Goal: Transaction & Acquisition: Obtain resource

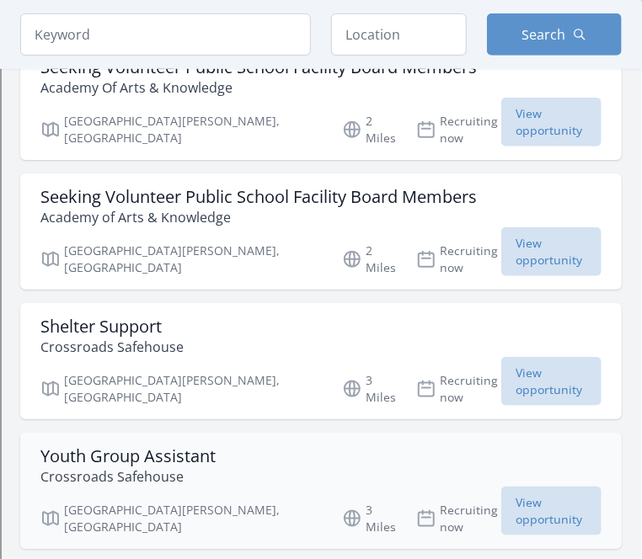
scroll to position [1854, 0]
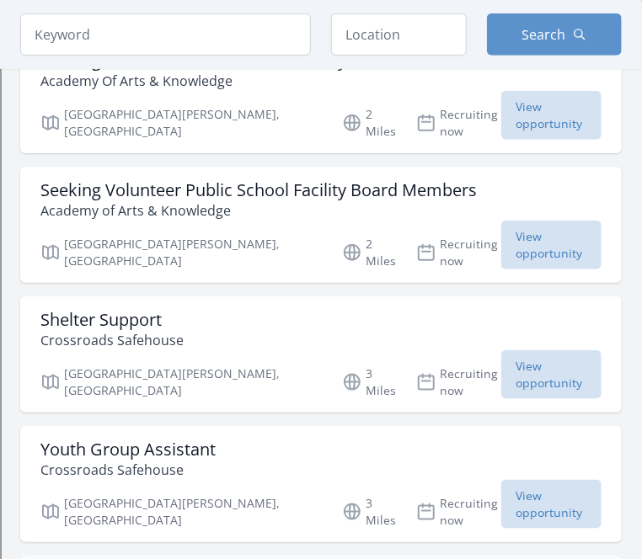
drag, startPoint x: 151, startPoint y: 245, endPoint x: 508, endPoint y: 282, distance: 359.2
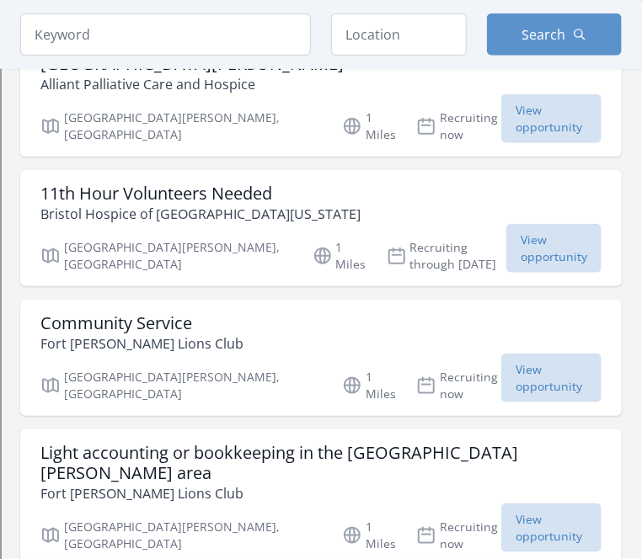
scroll to position [84, 0]
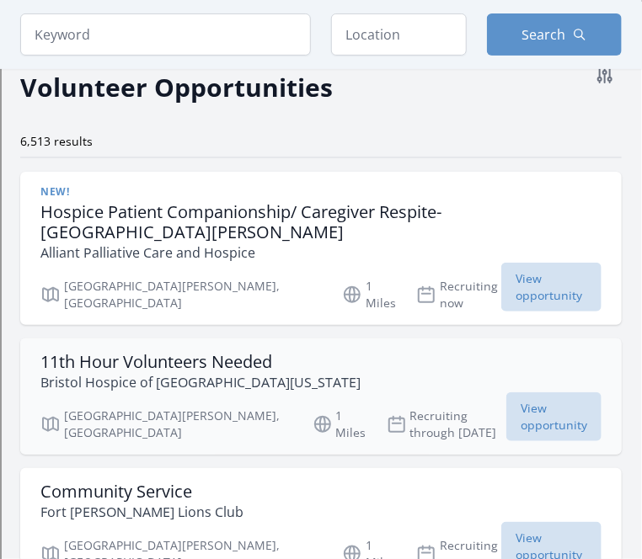
click at [212, 352] on h3 "11th Hour Volunteers Needed" at bounding box center [200, 362] width 320 height 20
click at [209, 352] on h3 "11th Hour Volunteers Needed" at bounding box center [200, 362] width 320 height 20
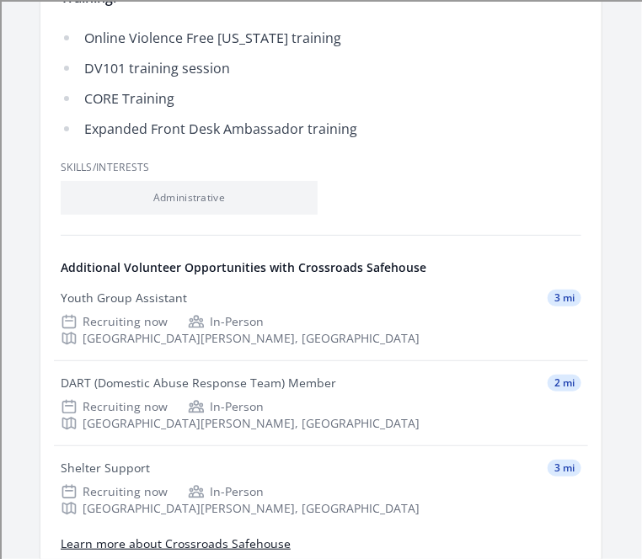
scroll to position [1180, 0]
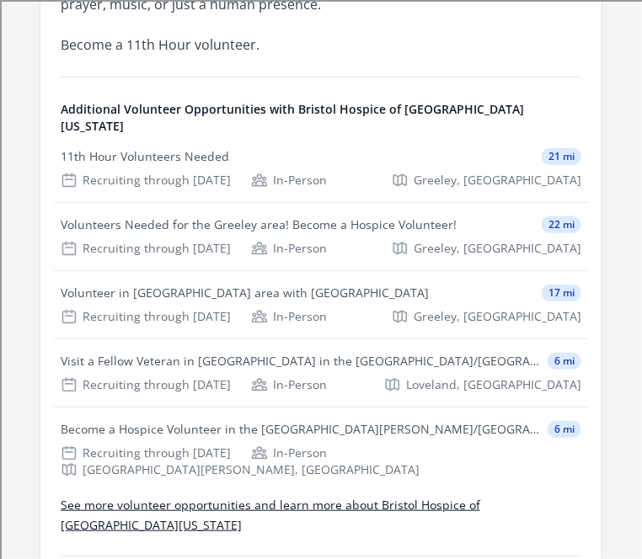
scroll to position [758, 0]
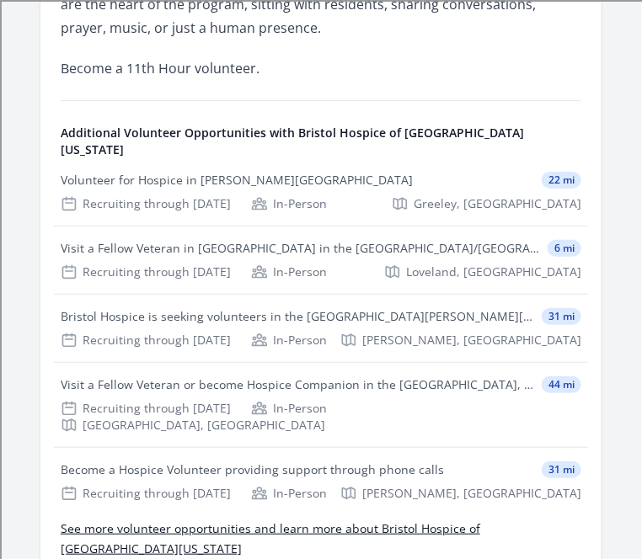
scroll to position [590, 0]
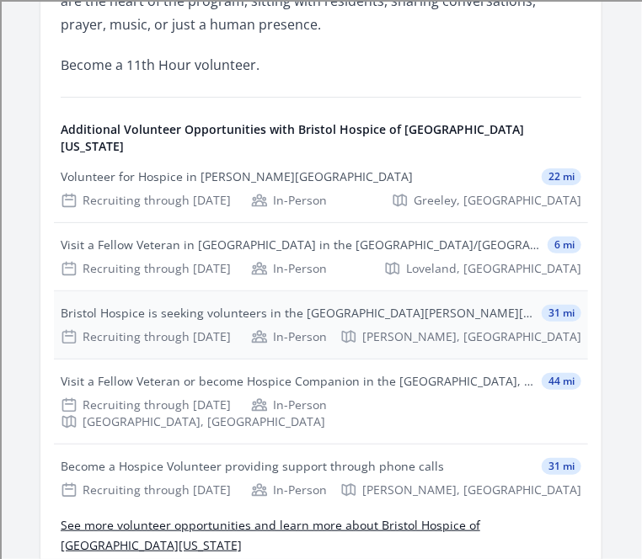
click at [247, 319] on div "Bristol Hospice is seeking volunteers in the Firestone, Frederick, Dacono, Colo…" at bounding box center [298, 313] width 474 height 17
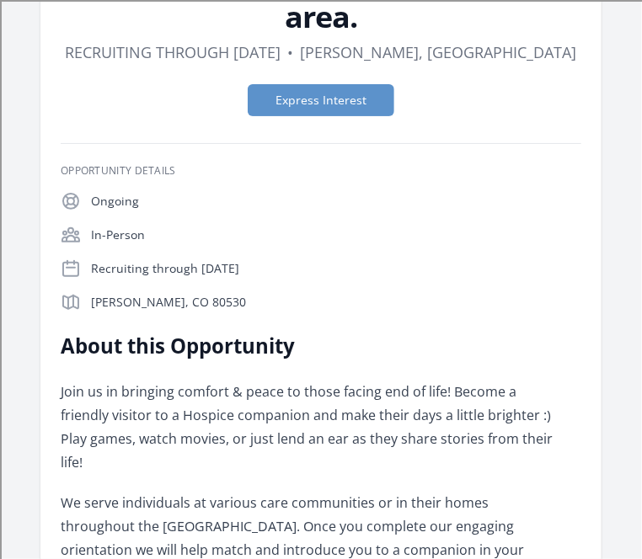
scroll to position [421, 0]
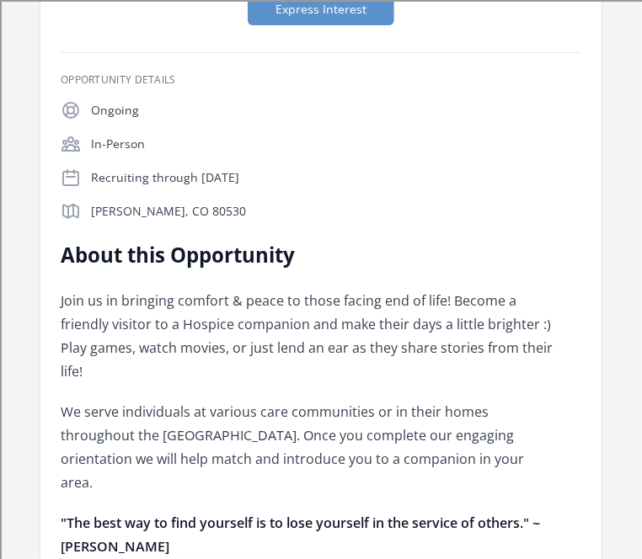
click at [522, 242] on h2 "About this Opportunity" at bounding box center [307, 255] width 493 height 27
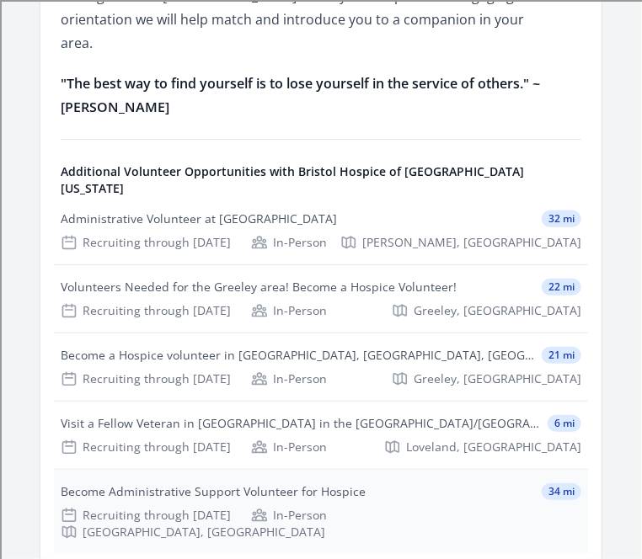
scroll to position [758, 0]
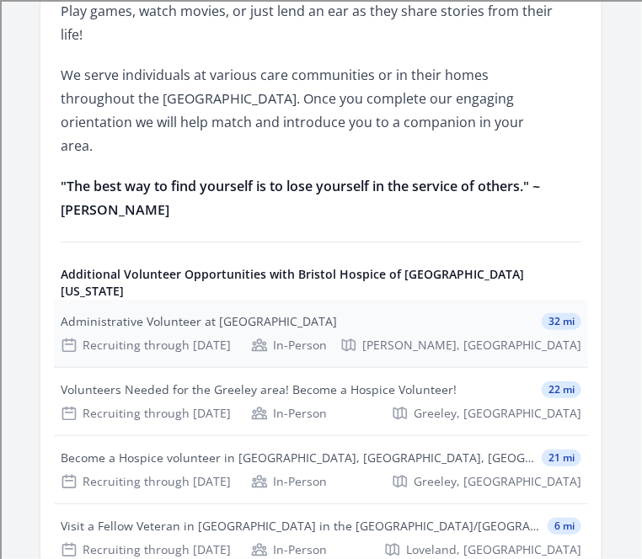
click at [266, 313] on div "Administrative Volunteer at [GEOGRAPHIC_DATA]" at bounding box center [199, 321] width 276 height 17
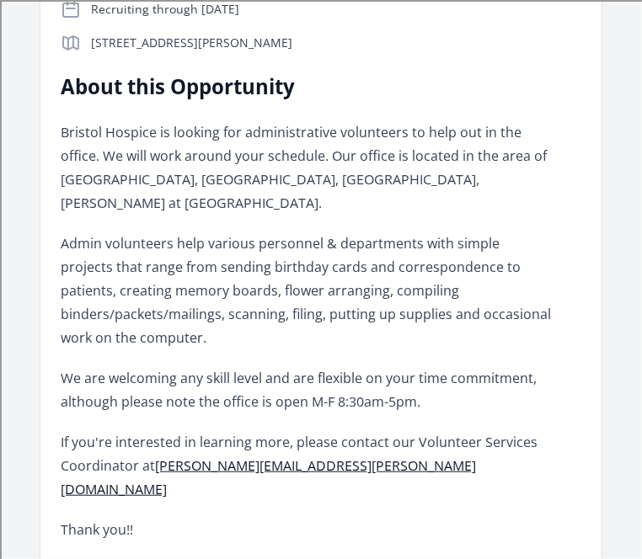
scroll to position [590, 0]
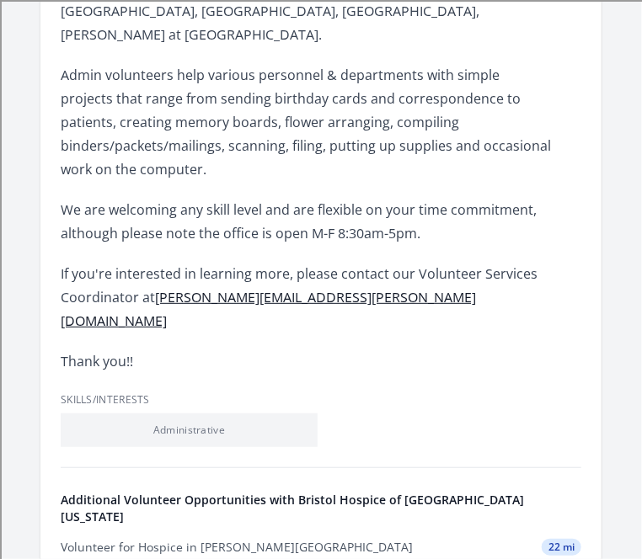
click at [490, 350] on p "Thank you!!" at bounding box center [307, 362] width 493 height 24
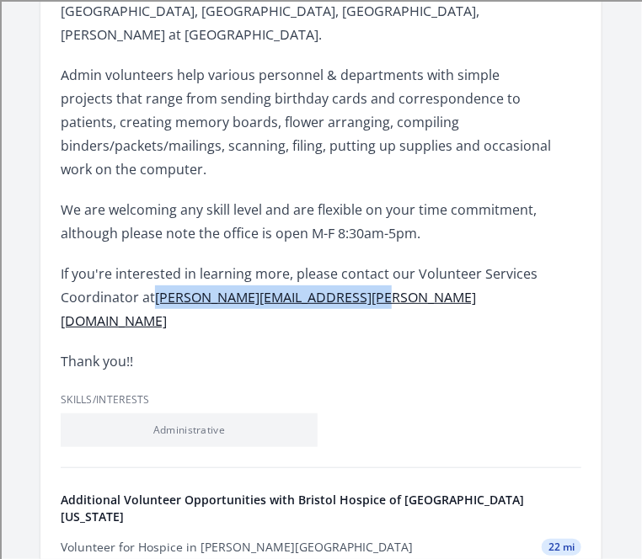
drag, startPoint x: 372, startPoint y: 265, endPoint x: 158, endPoint y: 273, distance: 214.2
click at [158, 273] on p "If you're interested in learning more, please contact our Volunteer Services Co…" at bounding box center [307, 297] width 493 height 71
copy link "[PERSON_NAME][EMAIL_ADDRESS][PERSON_NAME][DOMAIN_NAME]"
